Goal: Task Accomplishment & Management: Complete application form

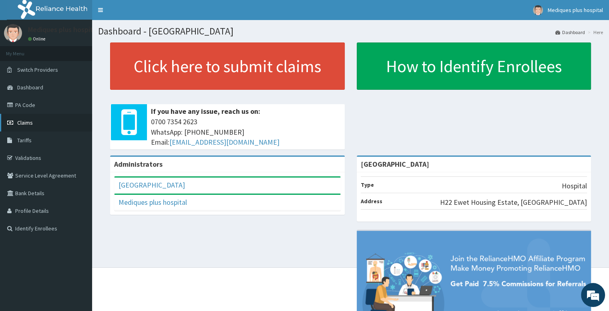
click at [40, 119] on link "Claims" at bounding box center [46, 123] width 92 height 18
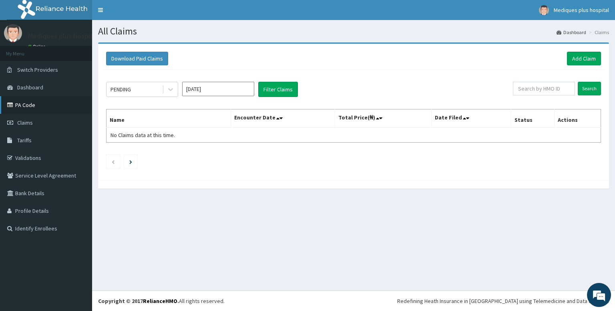
click at [36, 110] on link "PA Code" at bounding box center [46, 105] width 92 height 18
click at [170, 92] on icon at bounding box center [170, 89] width 8 height 8
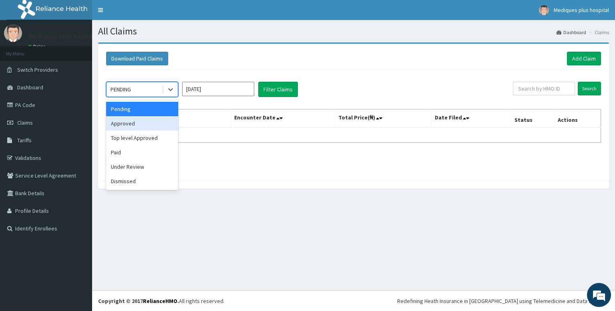
click at [145, 120] on div "Approved" at bounding box center [142, 123] width 72 height 14
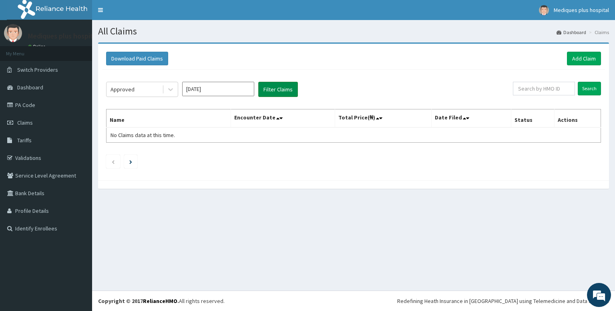
click at [263, 88] on button "Filter Claims" at bounding box center [278, 89] width 40 height 15
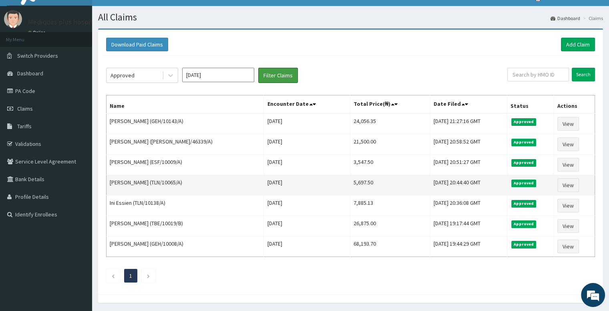
scroll to position [13, 0]
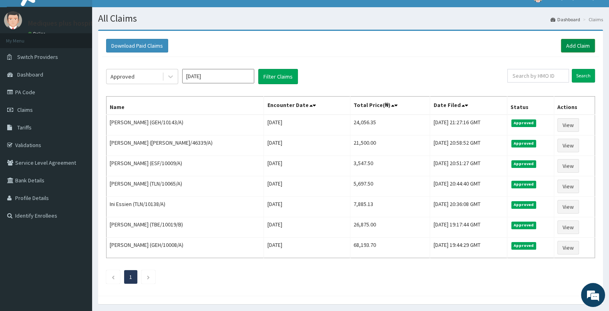
click at [562, 49] on link "Add Claim" at bounding box center [578, 46] width 34 height 14
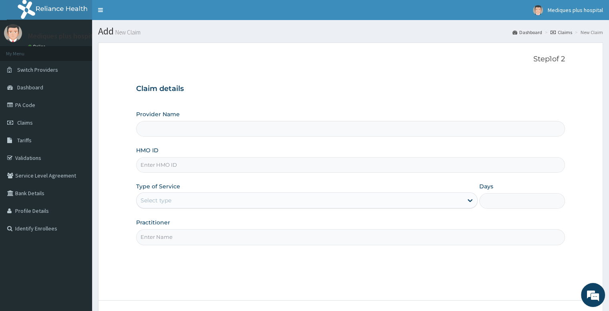
click at [282, 168] on input "HMO ID" at bounding box center [350, 165] width 428 height 16
paste input "SBG/11247/C"
type input "SBG/11247/C"
type input "[GEOGRAPHIC_DATA]"
type input "SBG/11247/C"
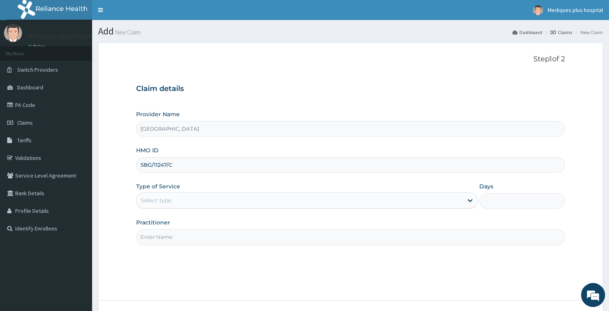
click at [295, 200] on div "Select type" at bounding box center [299, 200] width 326 height 13
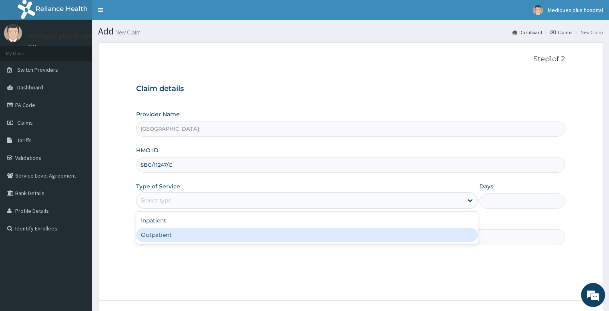
click at [267, 234] on div "Outpatient" at bounding box center [306, 234] width 341 height 14
type input "1"
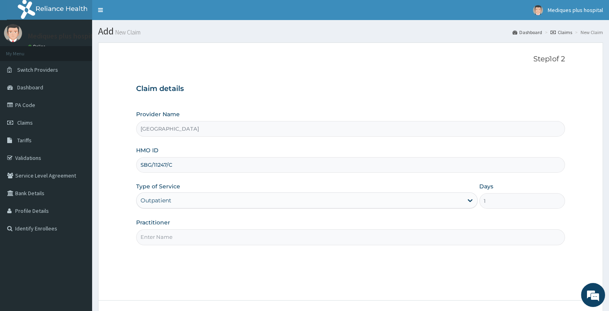
click at [272, 237] on input "Practitioner" at bounding box center [350, 237] width 428 height 16
click at [277, 234] on input "gp" at bounding box center [350, 237] width 428 height 16
type input "g"
type input "paediatrician"
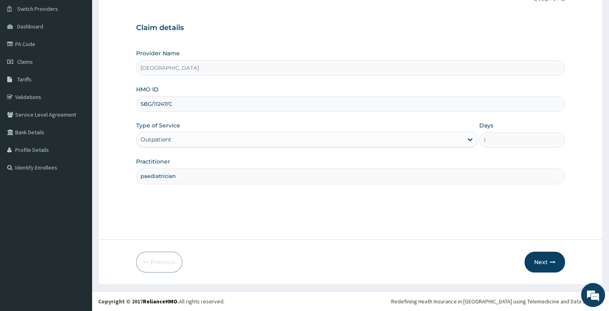
scroll to position [61, 0]
click at [535, 264] on button "Next" at bounding box center [544, 261] width 40 height 21
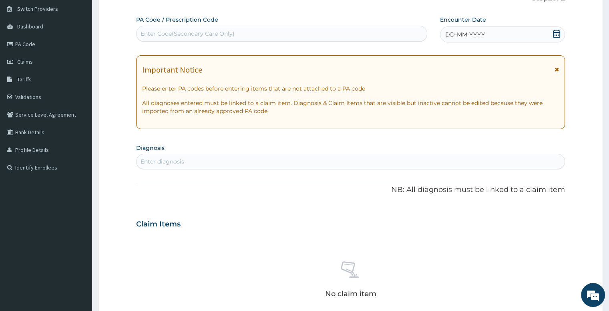
click at [318, 32] on div "Enter Code(Secondary Care Only)" at bounding box center [281, 33] width 290 height 13
paste input "PA/063BAC"
type input "PA/063BAC"
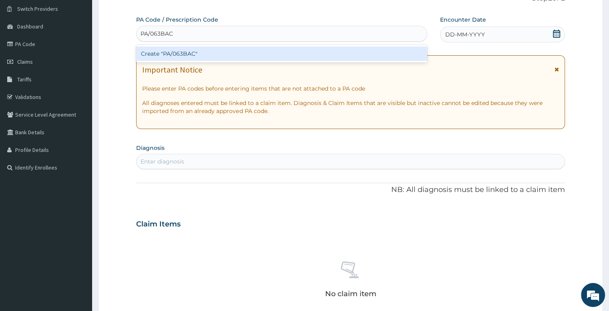
click at [322, 56] on div "Create "PA/063BAC"" at bounding box center [281, 53] width 291 height 14
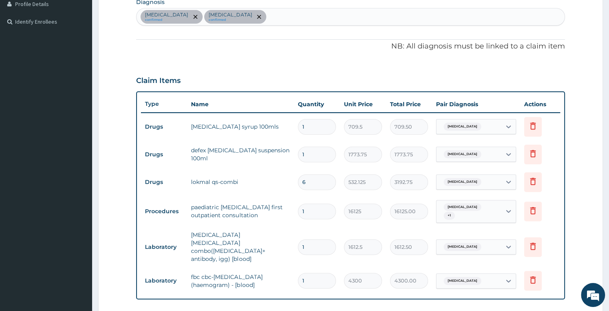
scroll to position [368, 0]
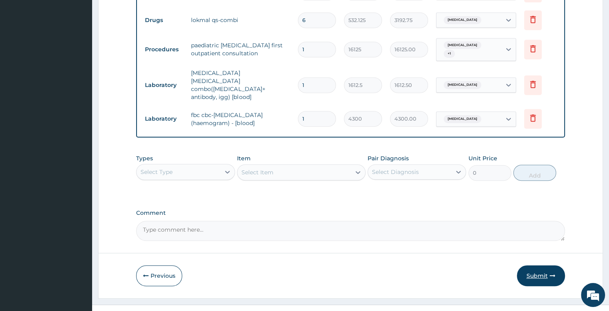
click at [528, 265] on button "Submit" at bounding box center [541, 275] width 48 height 21
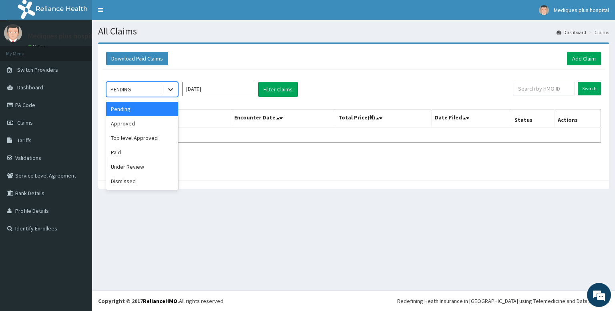
click at [171, 86] on icon at bounding box center [170, 89] width 8 height 8
click at [142, 123] on div "Approved" at bounding box center [142, 123] width 72 height 14
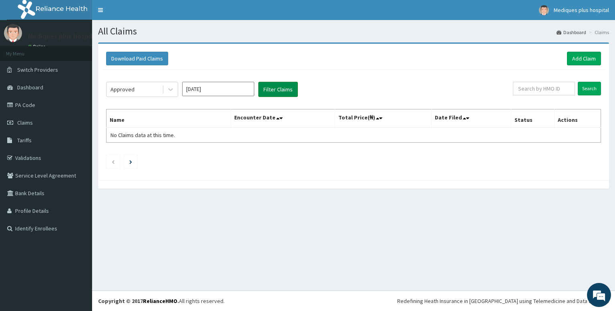
click at [272, 87] on button "Filter Claims" at bounding box center [278, 89] width 40 height 15
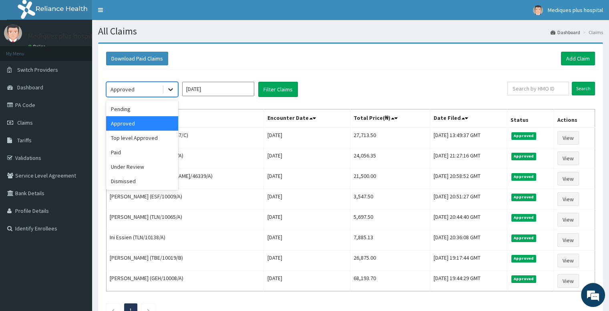
click at [170, 89] on icon at bounding box center [170, 89] width 5 height 3
click at [141, 146] on div "Paid" at bounding box center [142, 152] width 72 height 14
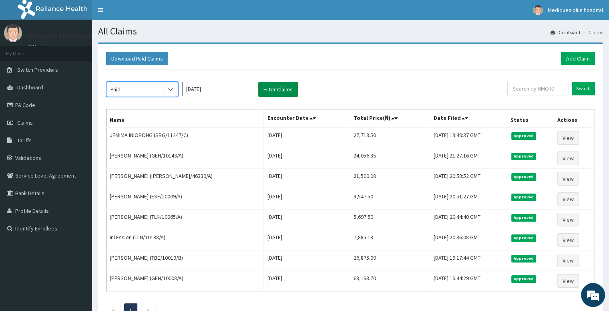
click at [291, 84] on button "Filter Claims" at bounding box center [278, 89] width 40 height 15
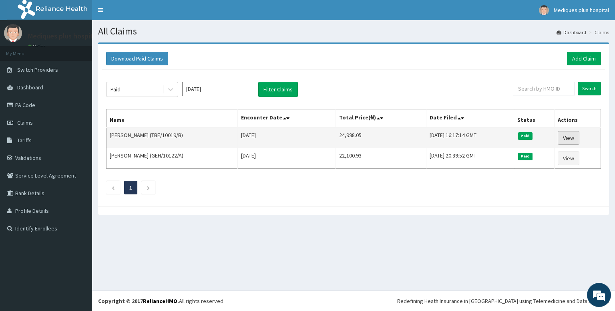
click at [571, 139] on link "View" at bounding box center [568, 138] width 22 height 14
